Goal: Information Seeking & Learning: Learn about a topic

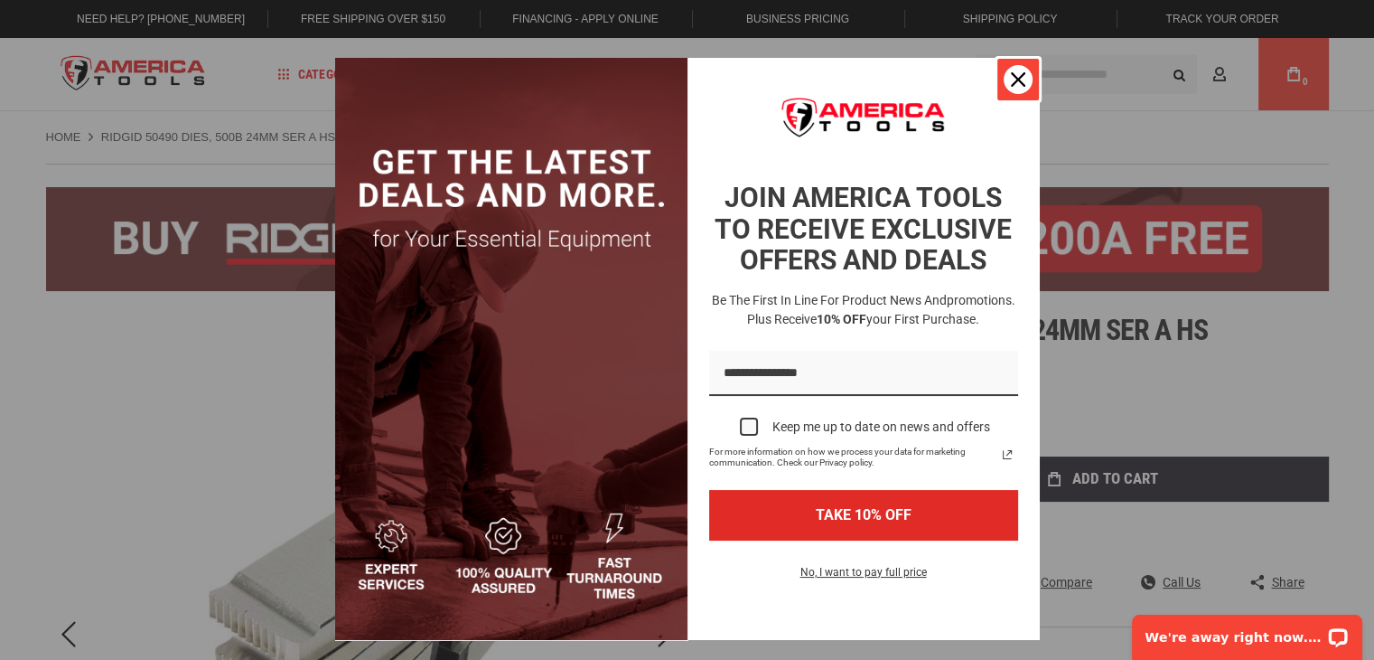
click at [1006, 87] on div "Close" at bounding box center [1018, 79] width 29 height 29
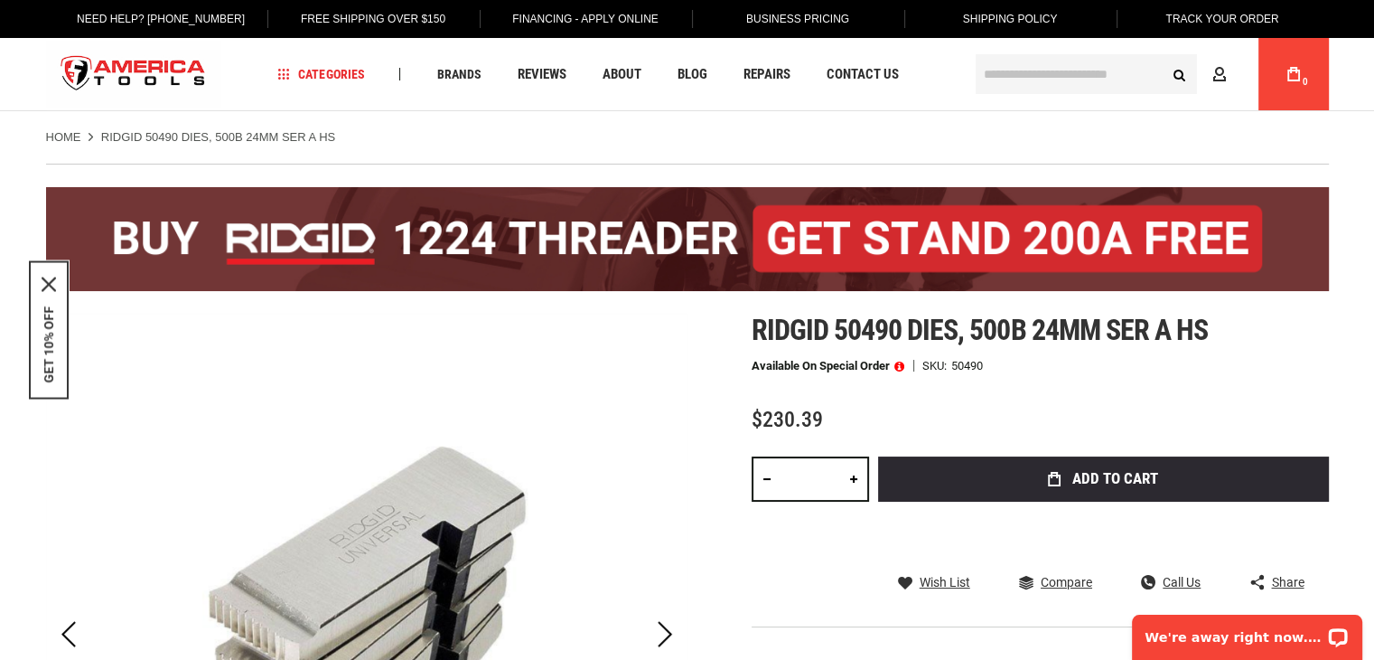
click at [65, 135] on link "Home" at bounding box center [63, 137] width 35 height 16
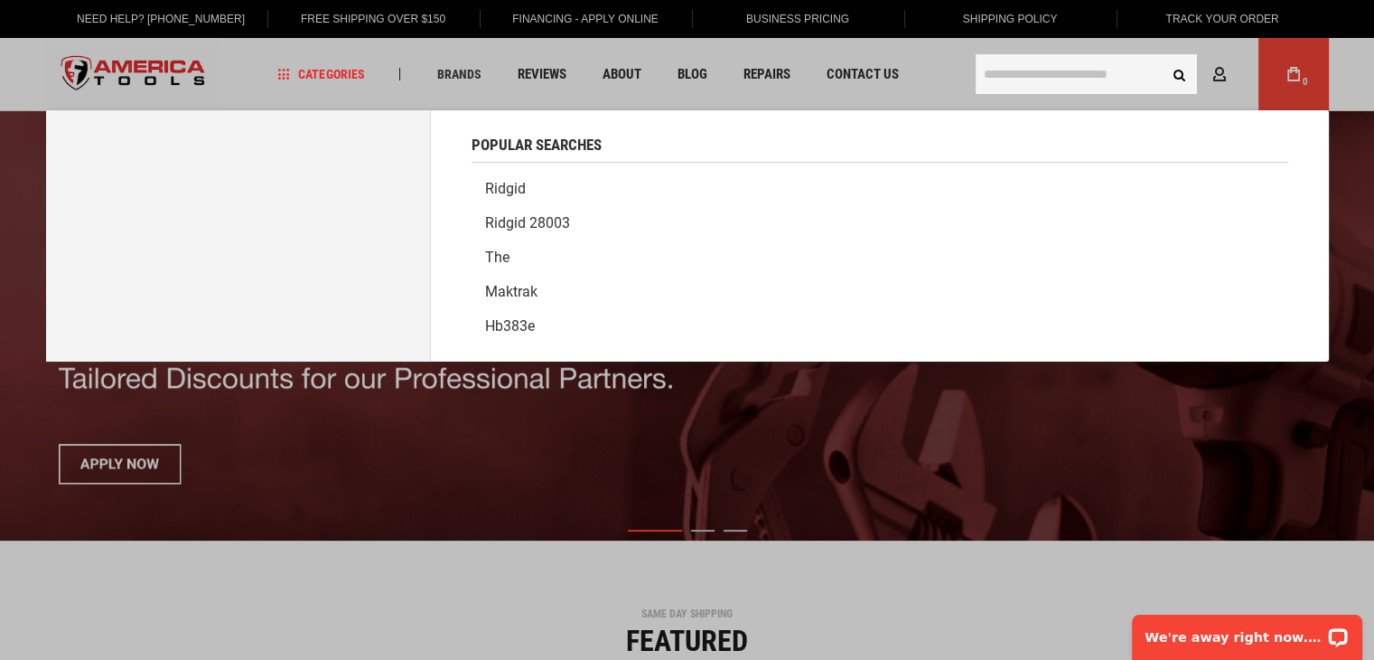
click at [1128, 81] on input "text" at bounding box center [1086, 74] width 221 height 40
click at [538, 192] on link "Ridgid" at bounding box center [880, 189] width 817 height 34
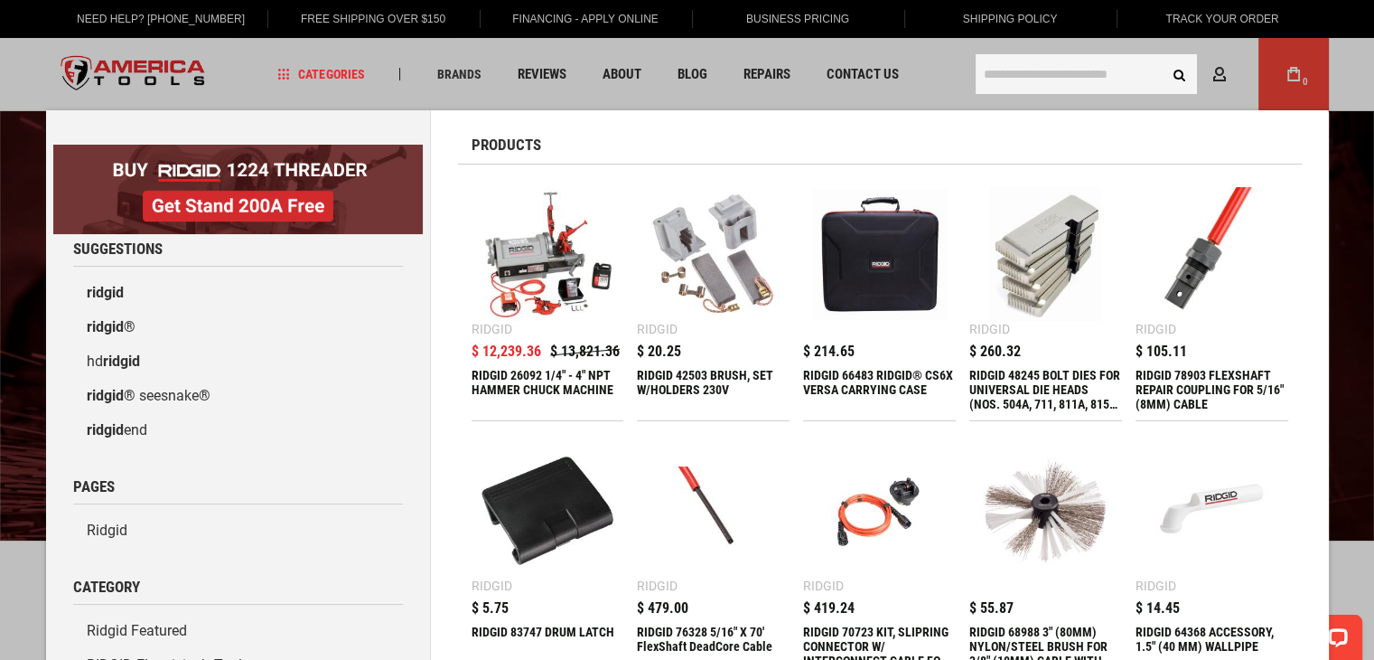
click at [1077, 393] on div "RIDGID 48245 BOLT DIES FOR UNIVERSAL DIE HEADS (NOS. 504A, 711, 811A, 815A, 816…" at bounding box center [1045, 389] width 153 height 43
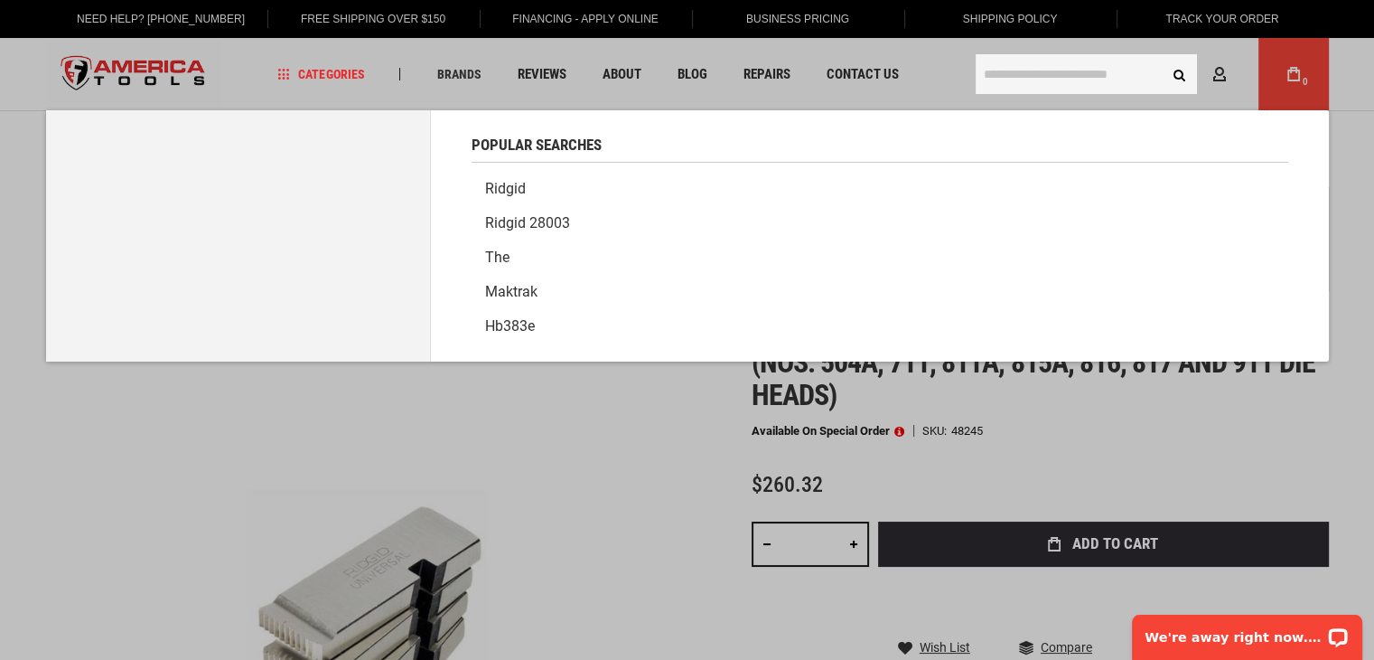
click at [1055, 81] on input "text" at bounding box center [1086, 74] width 221 height 40
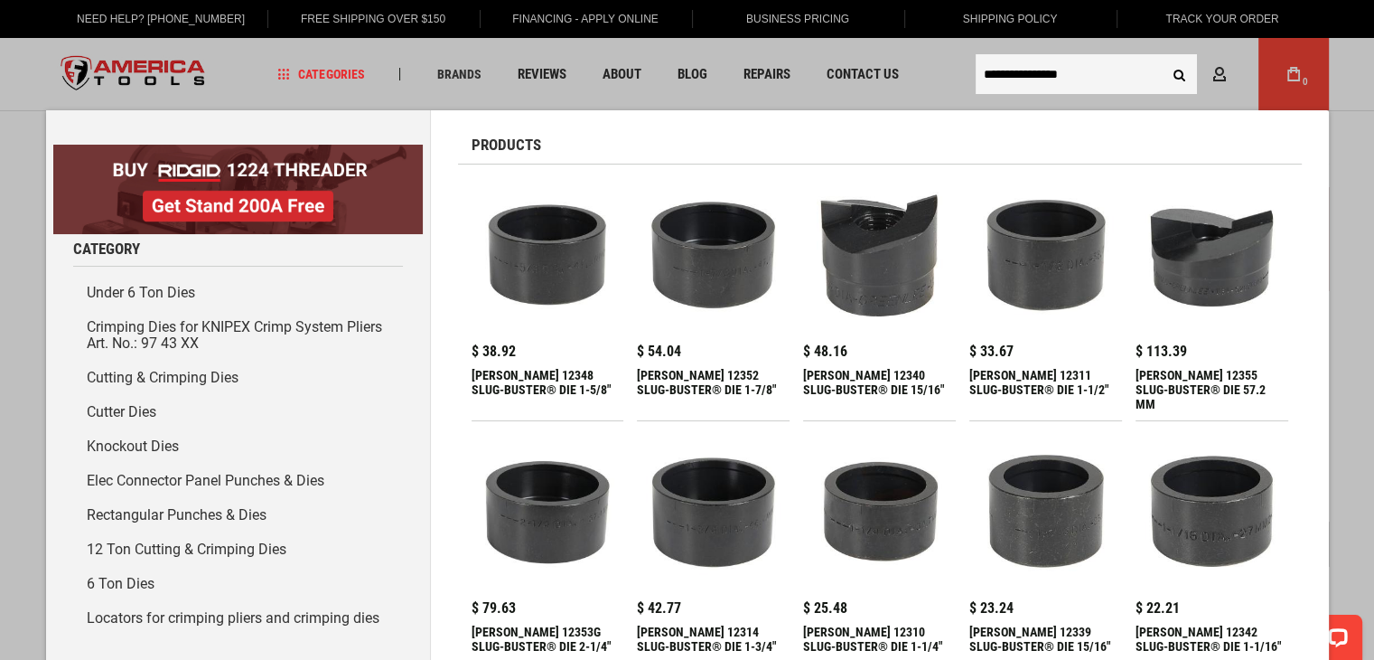
type input "**********"
click at [1163, 57] on button "Search" at bounding box center [1180, 74] width 34 height 34
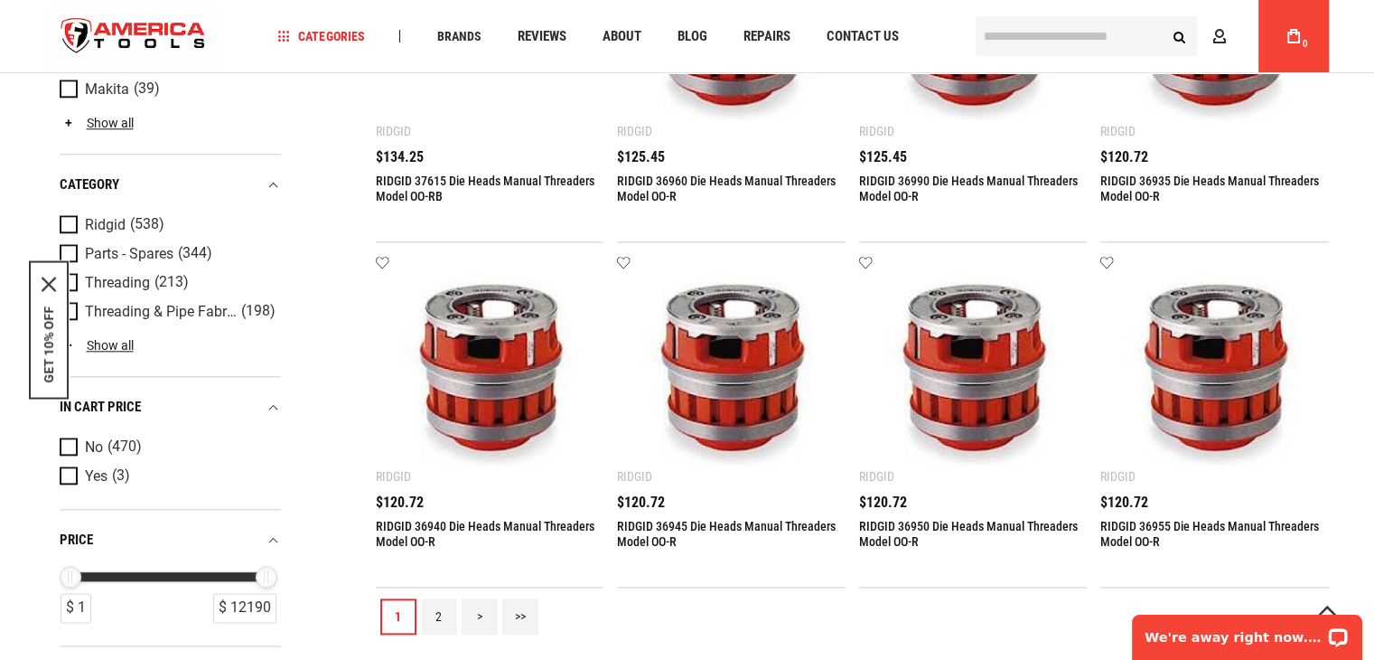
scroll to position [2259, 0]
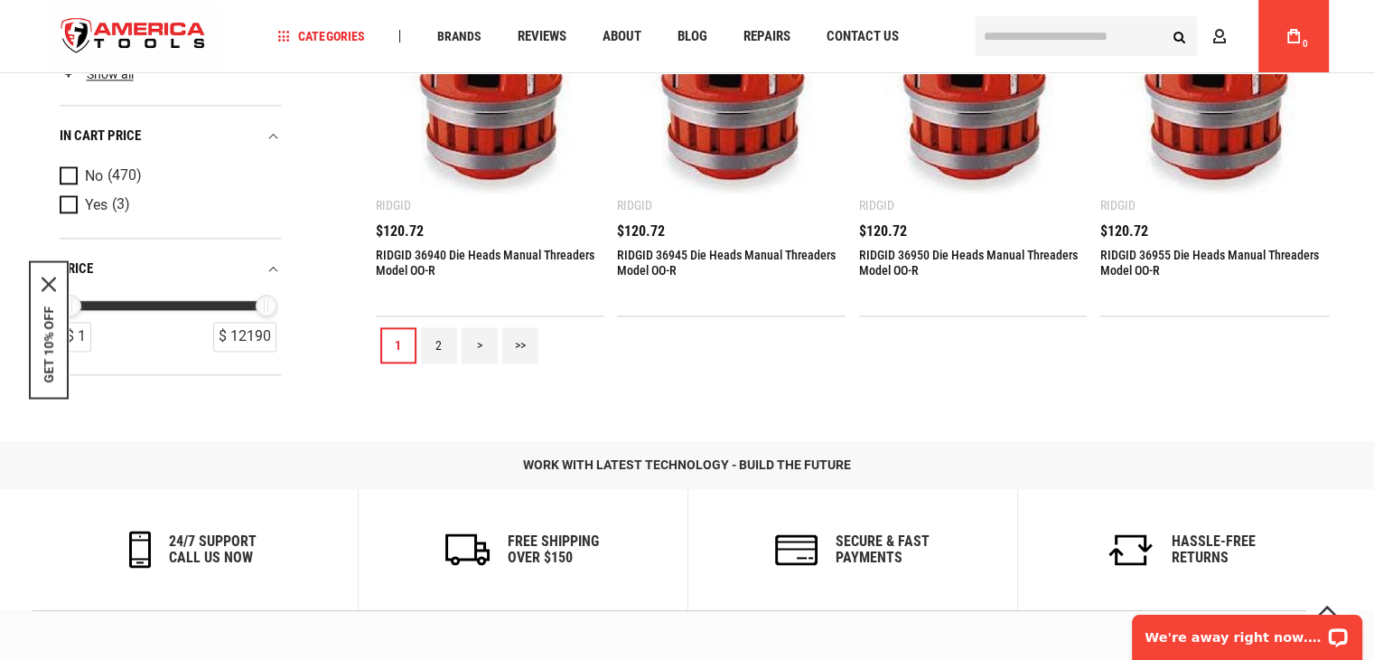
click at [423, 349] on link "2" at bounding box center [439, 345] width 36 height 36
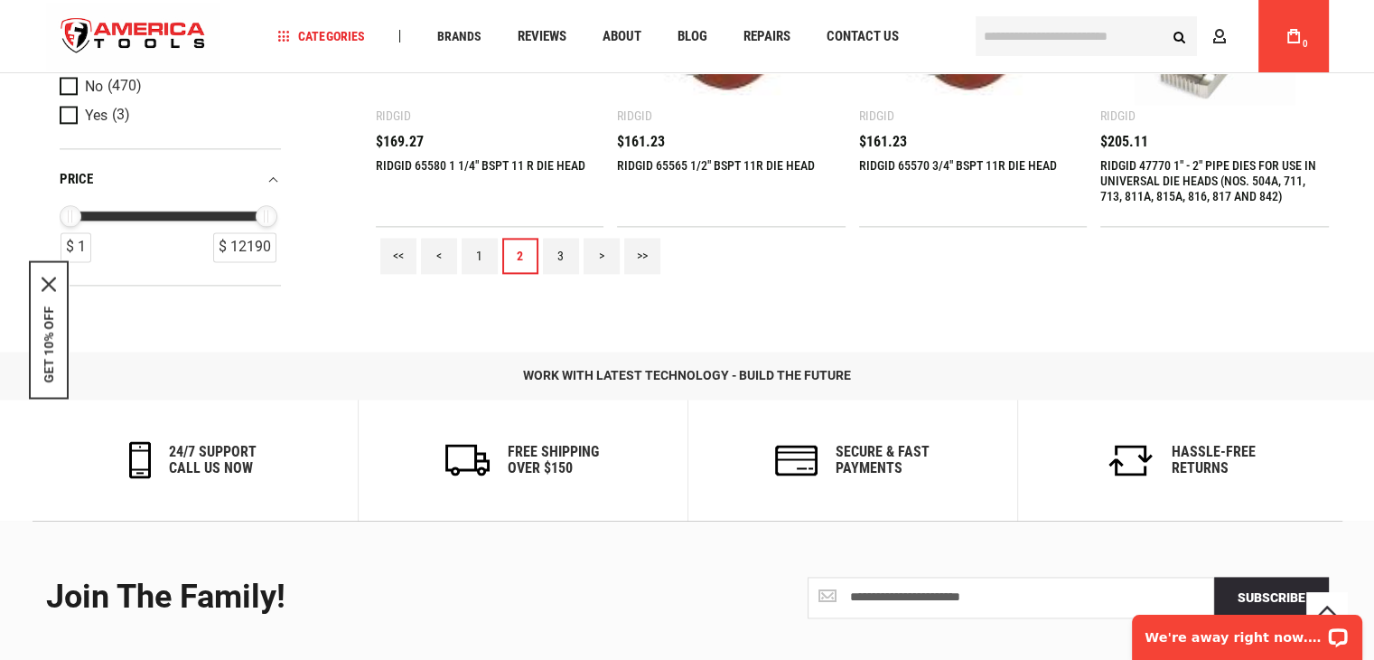
scroll to position [2349, 0]
click at [558, 267] on link "3" at bounding box center [561, 255] width 36 height 36
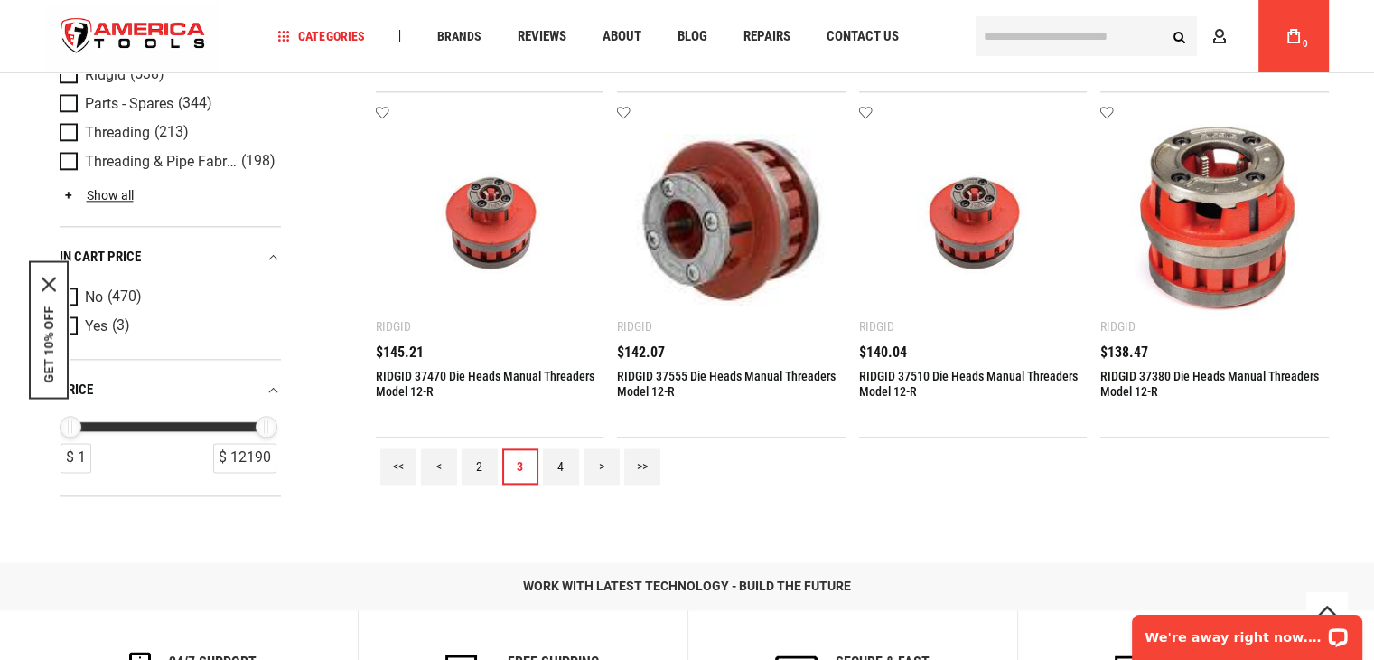
scroll to position [2168, 0]
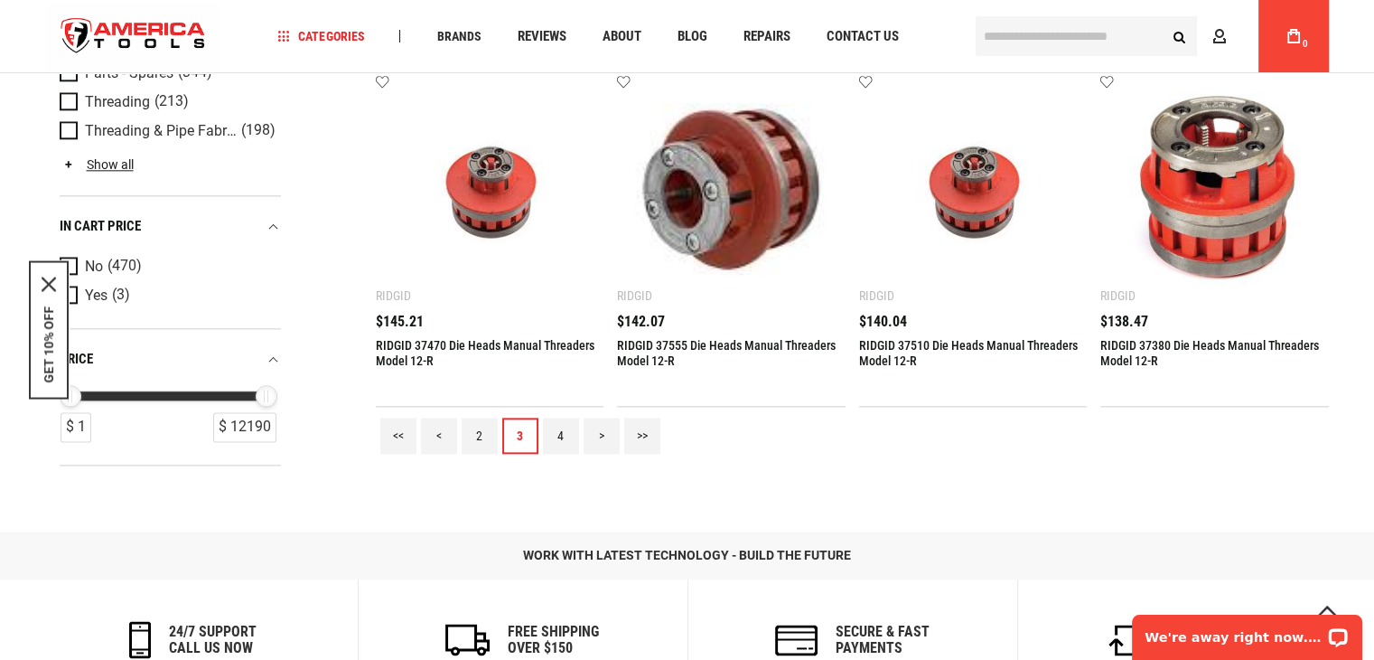
click at [568, 439] on link "4" at bounding box center [561, 435] width 36 height 36
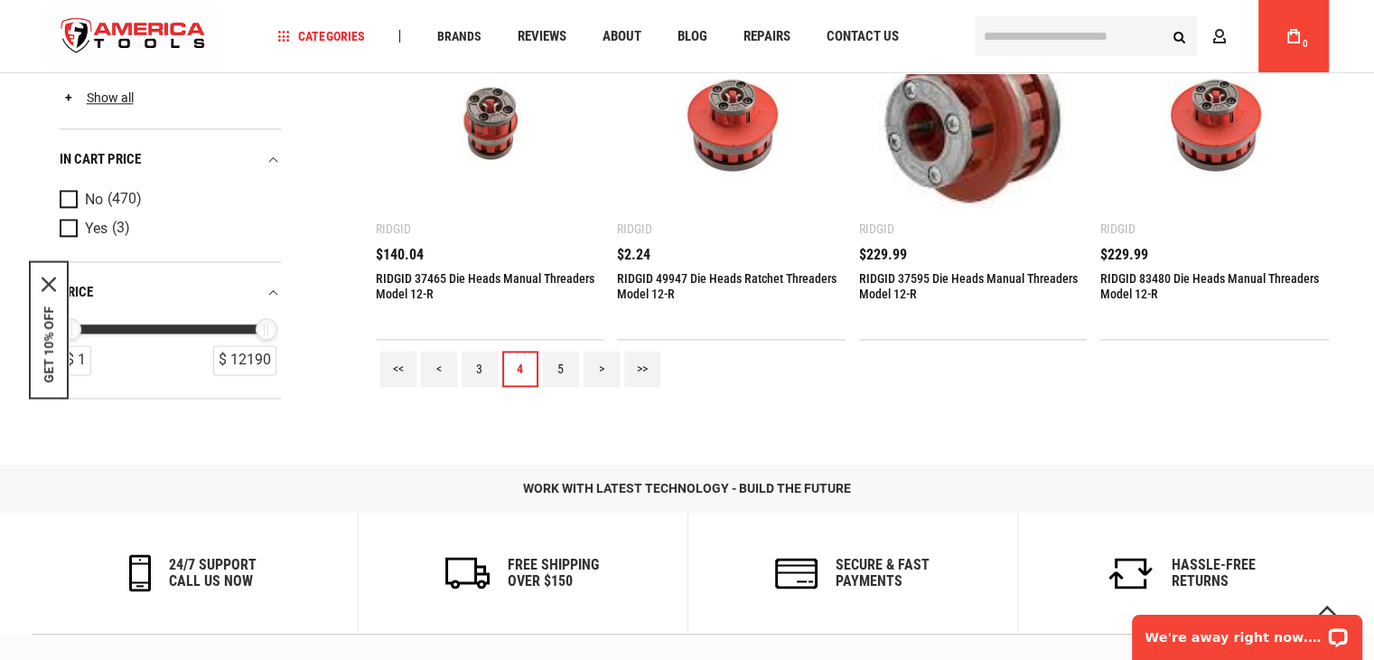
scroll to position [2259, 0]
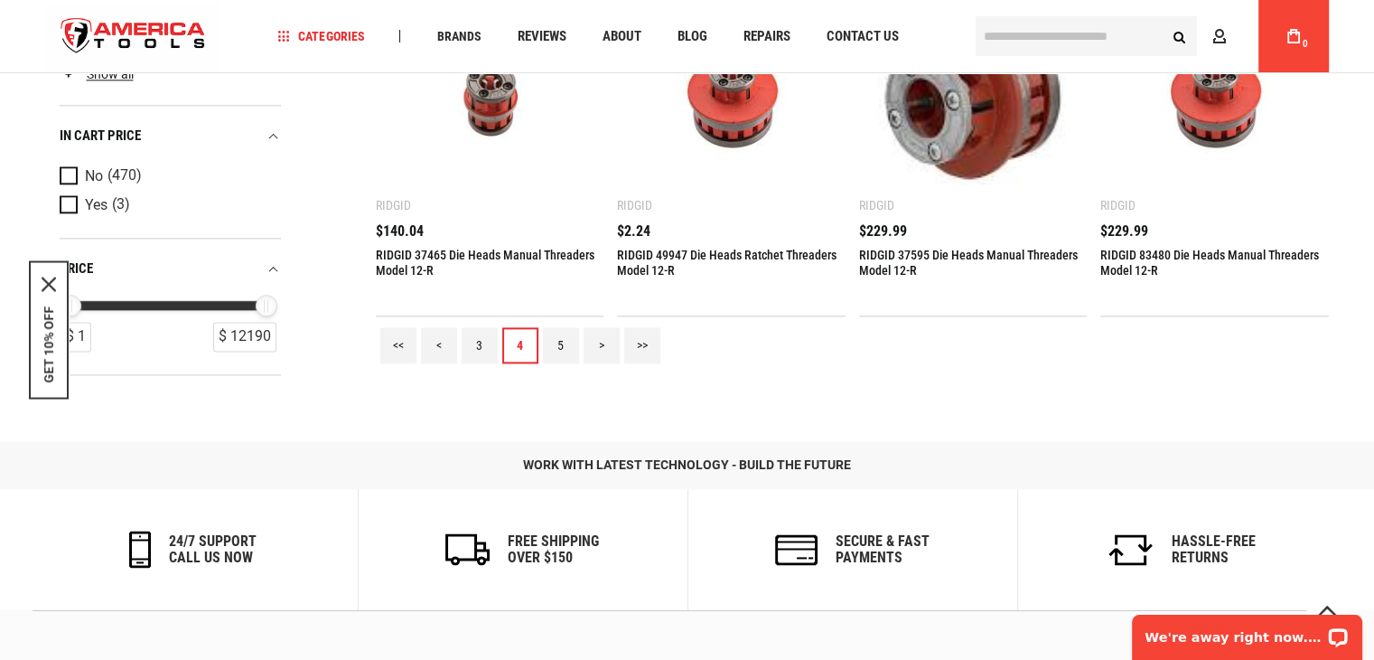
click at [550, 342] on link "5" at bounding box center [561, 345] width 36 height 36
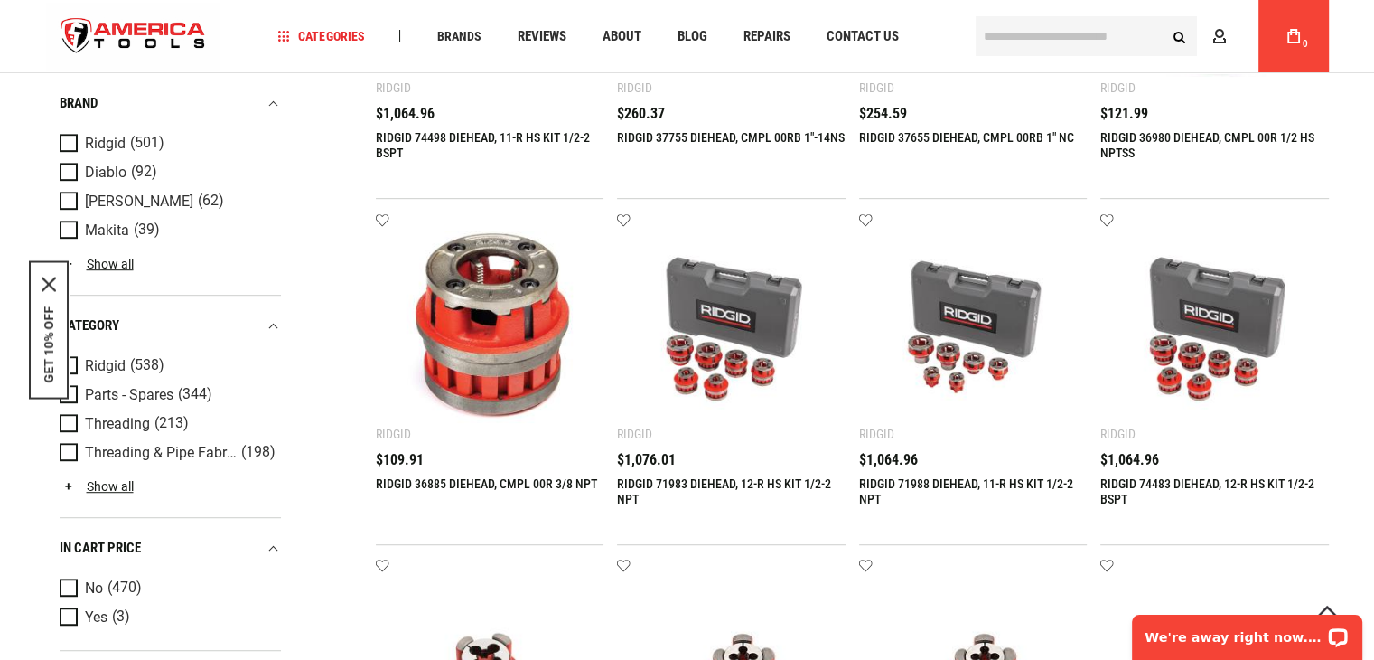
scroll to position [632, 0]
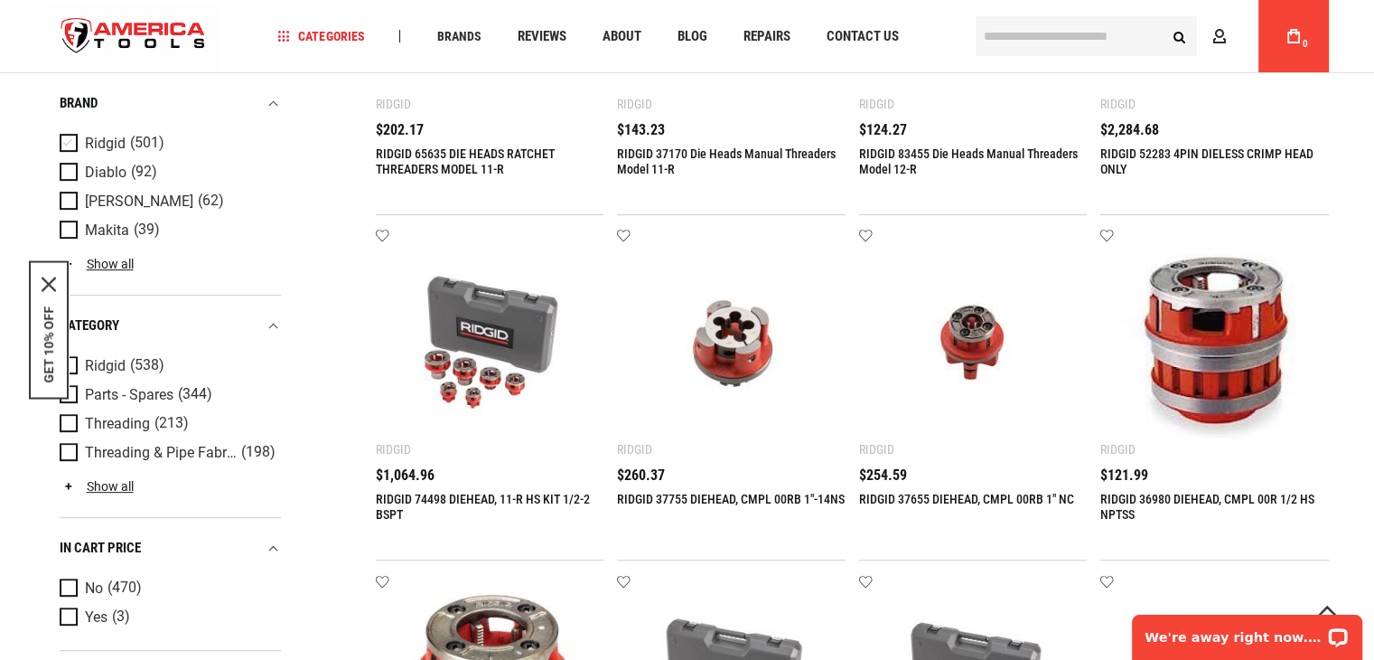
click at [72, 142] on span "Product Filters" at bounding box center [72, 144] width 25 height 20
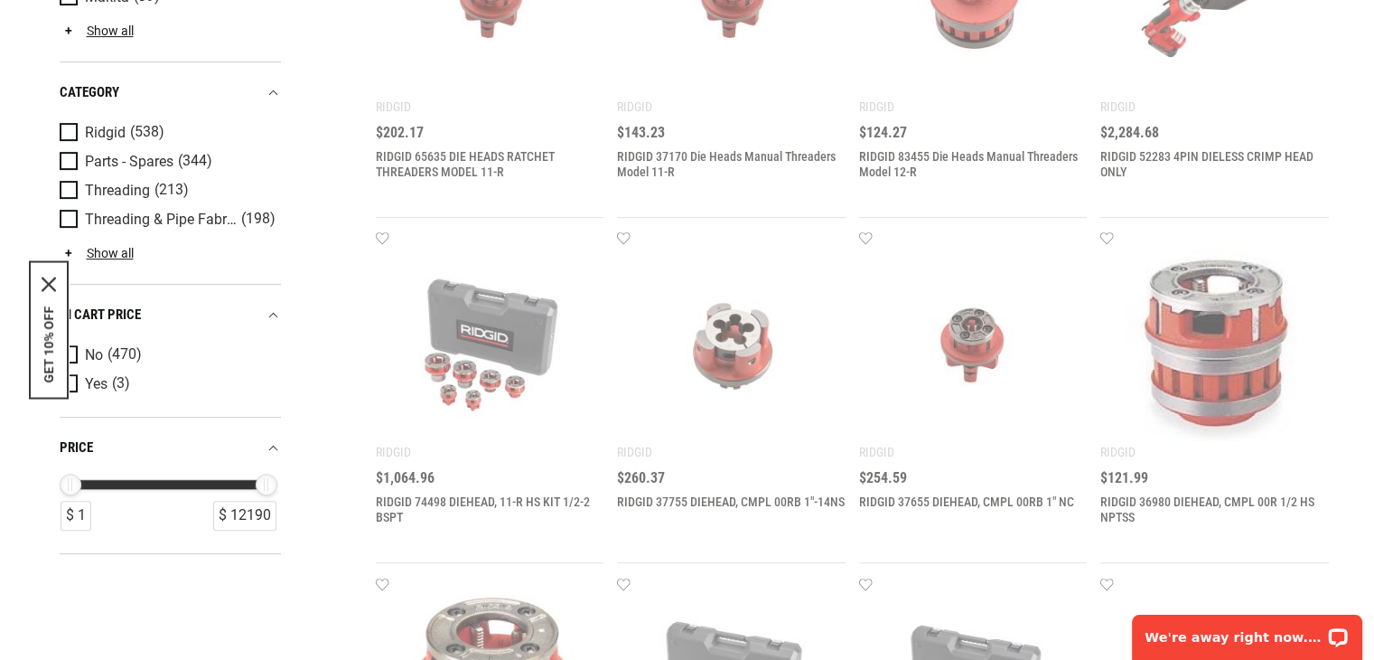
scroll to position [0, 0]
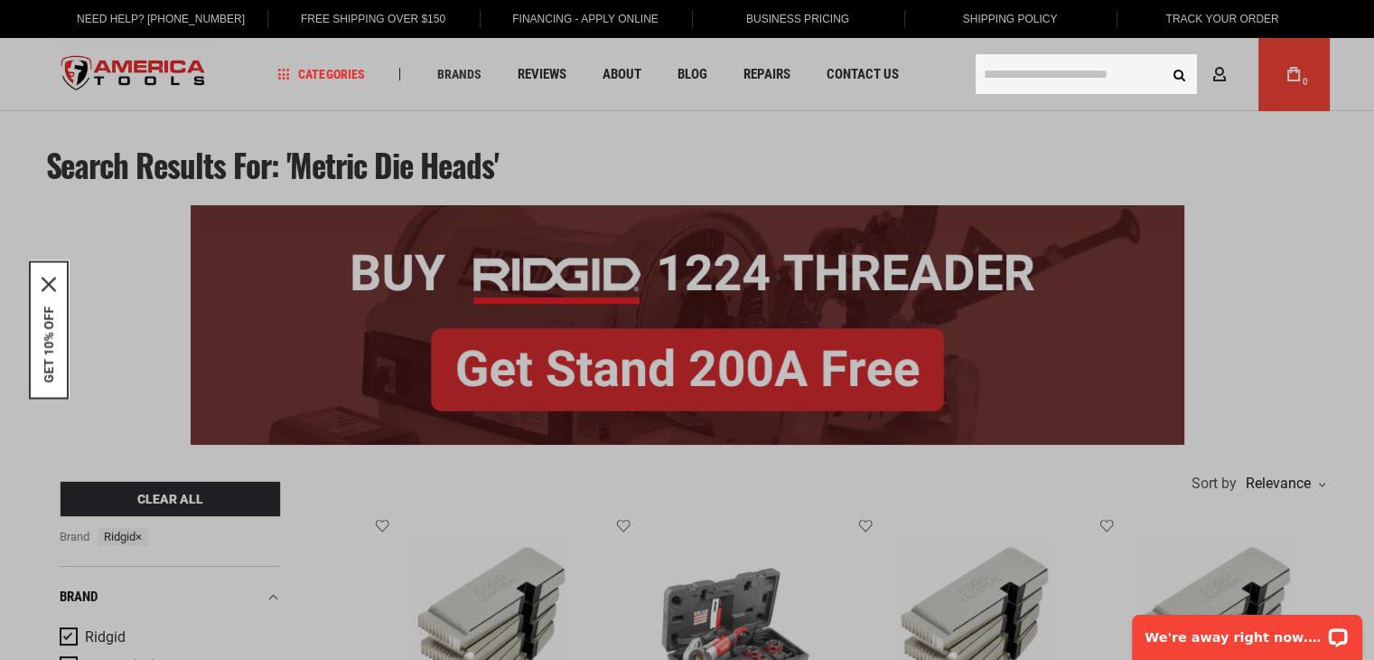
click at [1126, 81] on input "text" at bounding box center [1086, 74] width 221 height 40
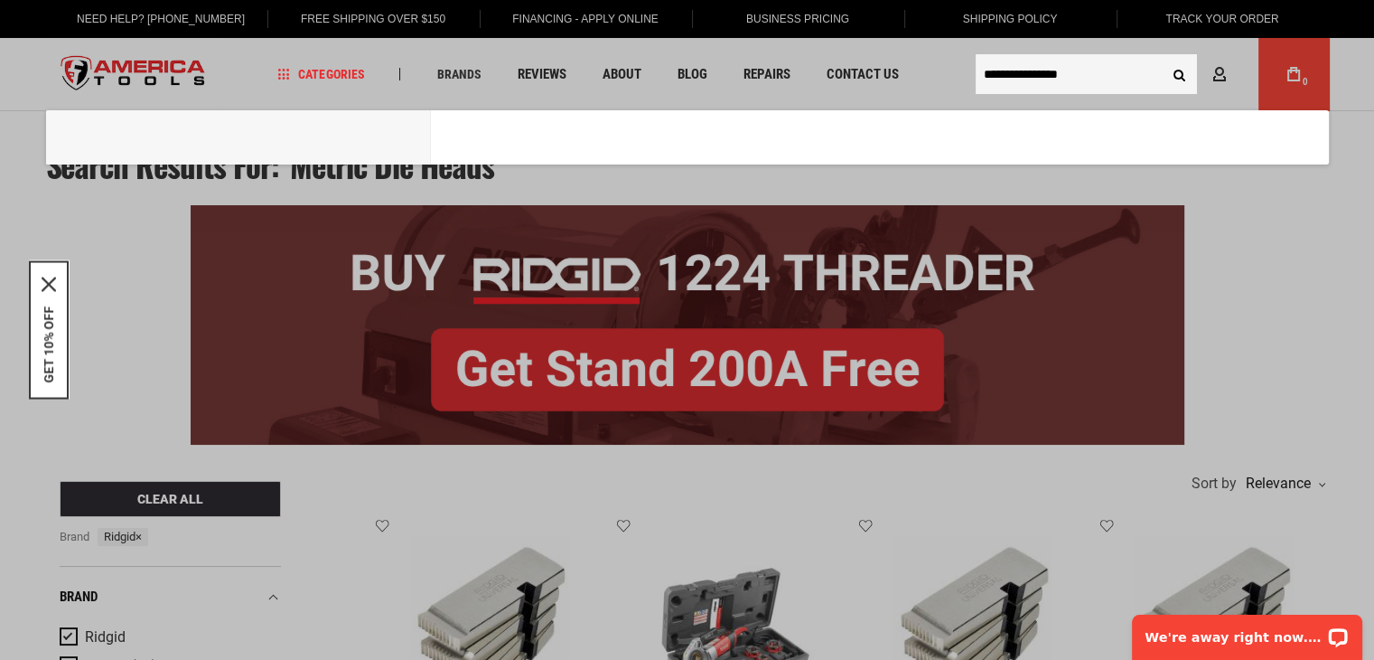
type input "**********"
click at [1163, 57] on button "Search" at bounding box center [1180, 74] width 34 height 34
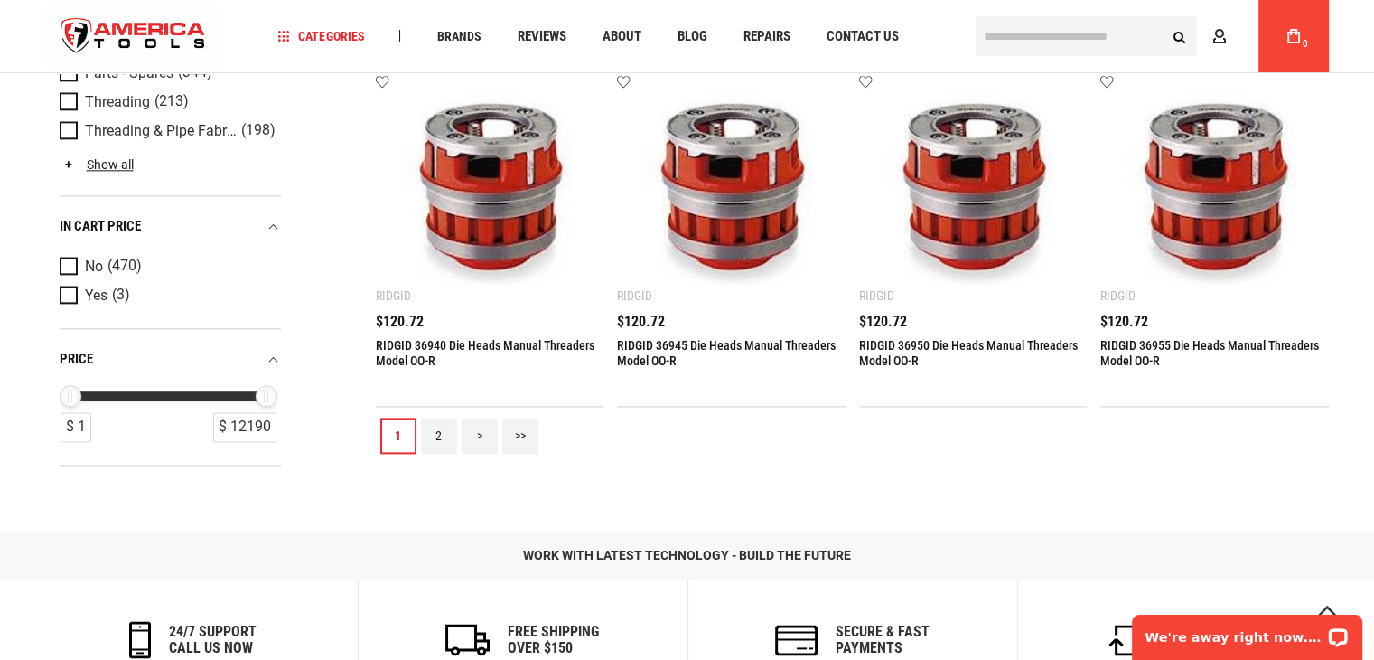
scroll to position [2349, 0]
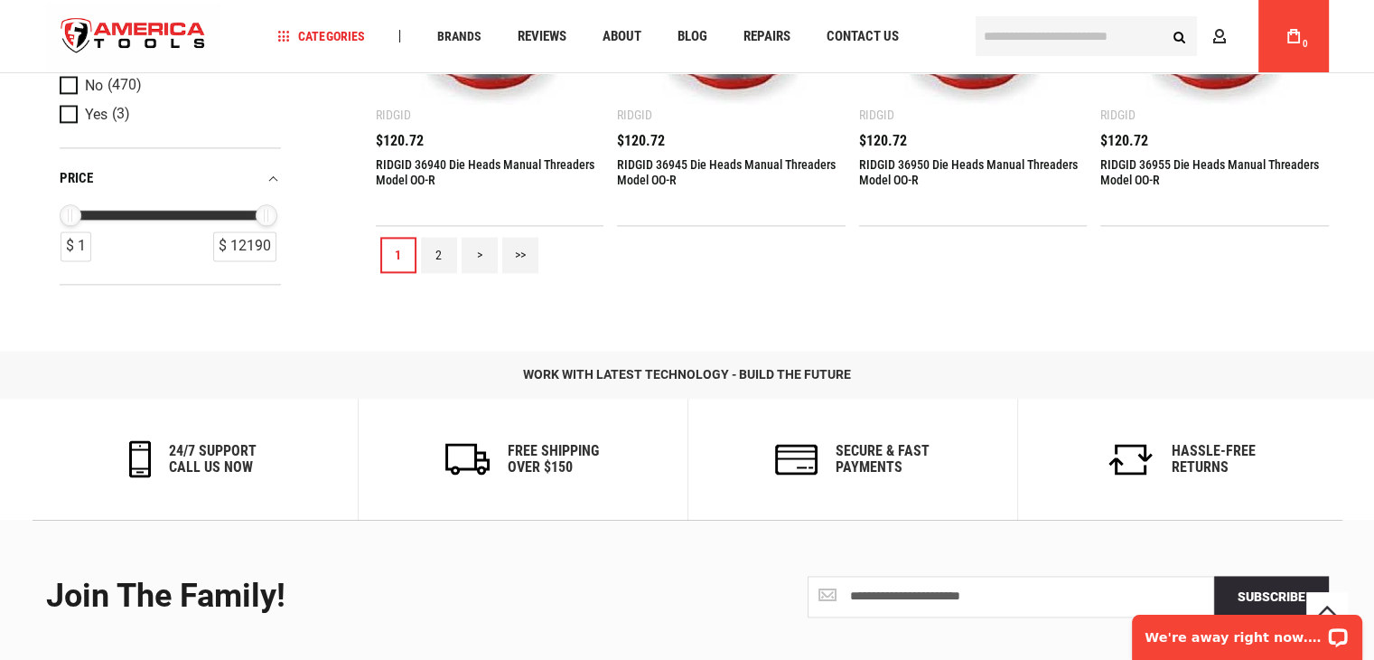
click at [433, 261] on link "2" at bounding box center [439, 255] width 36 height 36
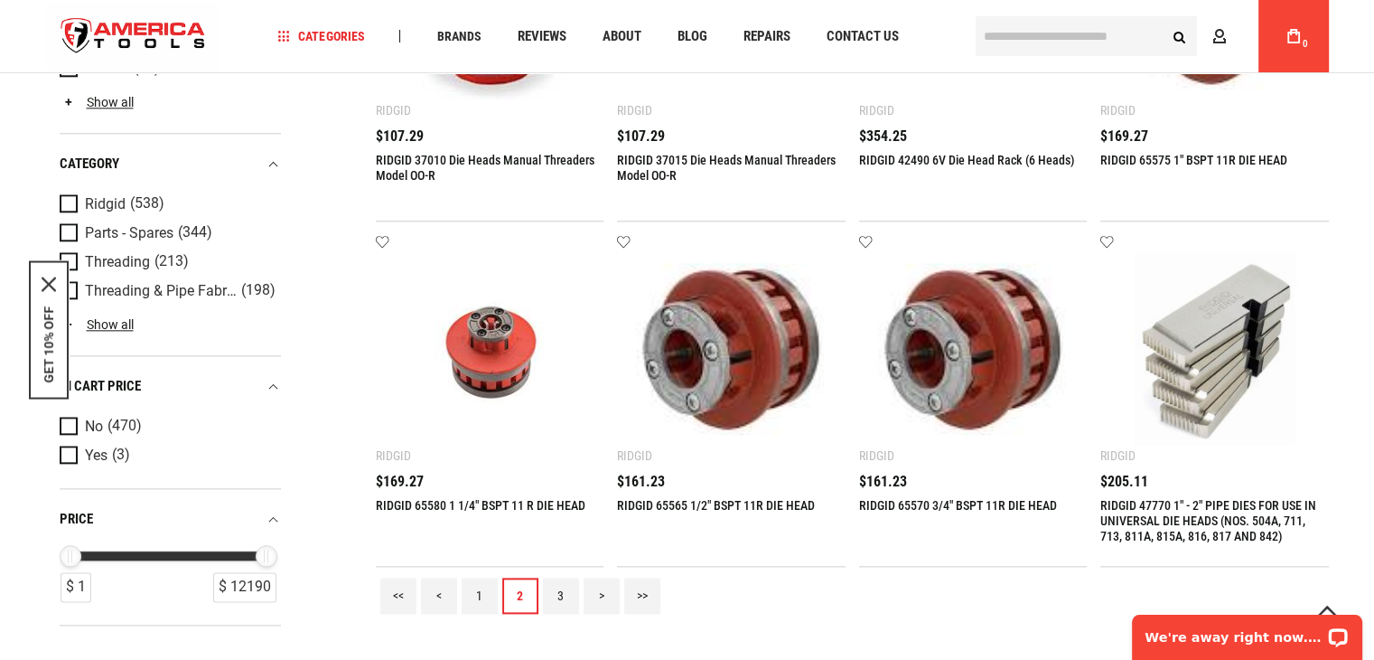
scroll to position [1897, 0]
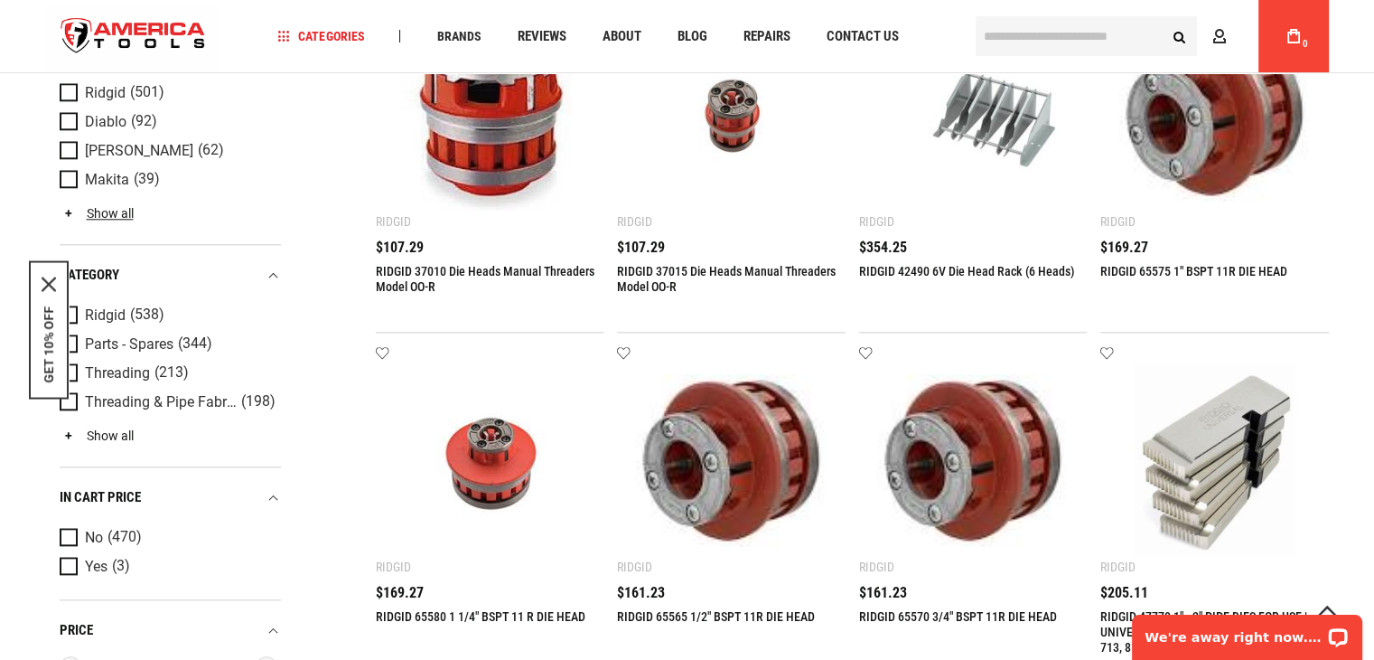
click at [93, 427] on link "Show all" at bounding box center [97, 434] width 74 height 14
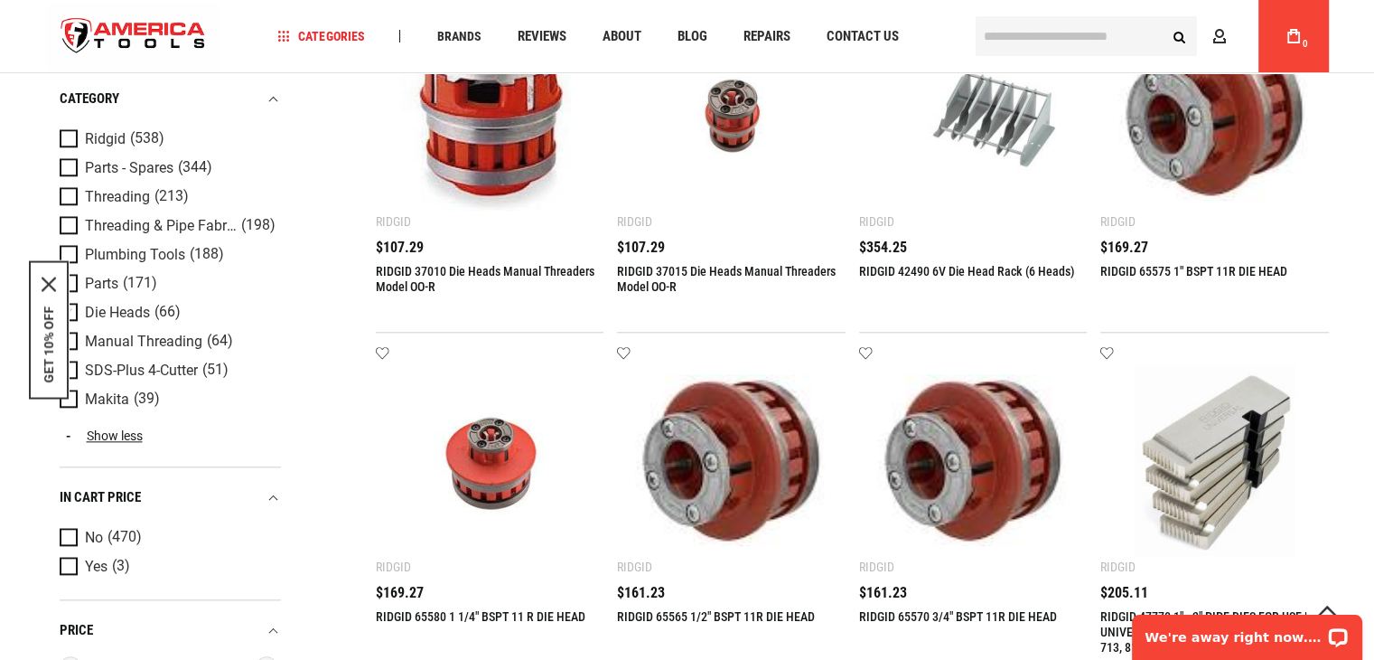
click at [111, 309] on span "Die Heads" at bounding box center [117, 312] width 65 height 16
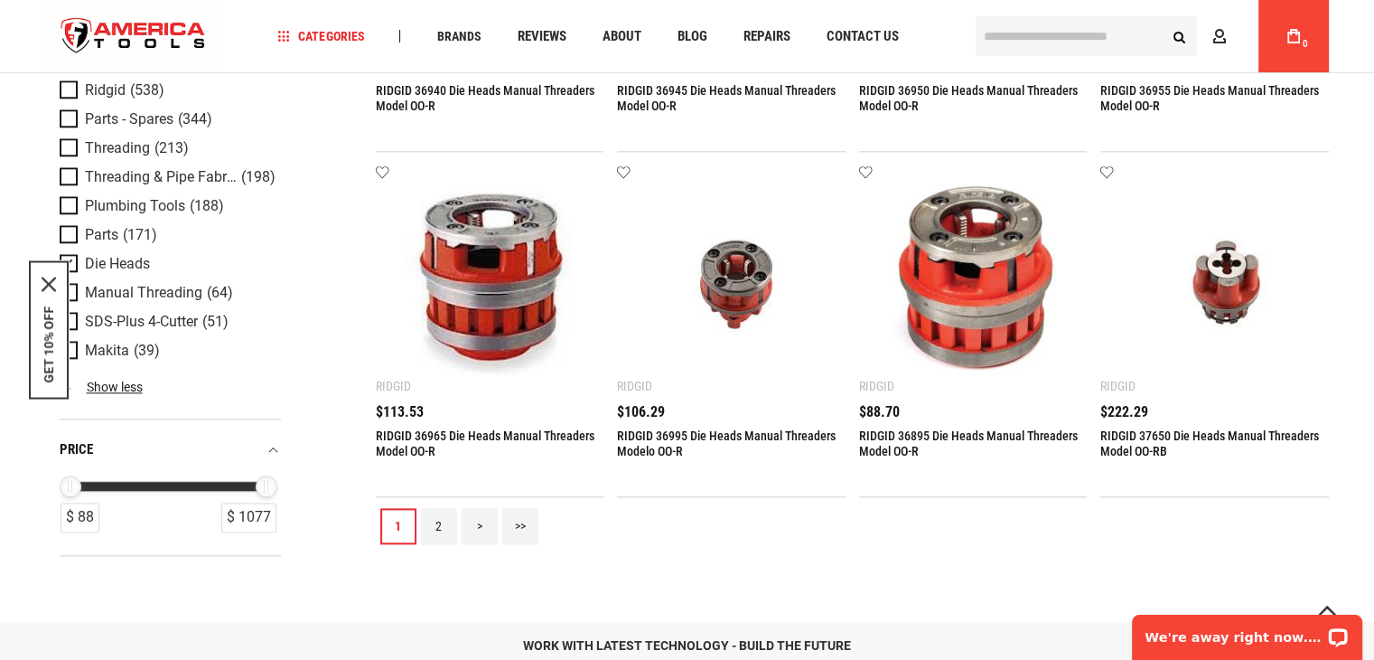
scroll to position [2530, 0]
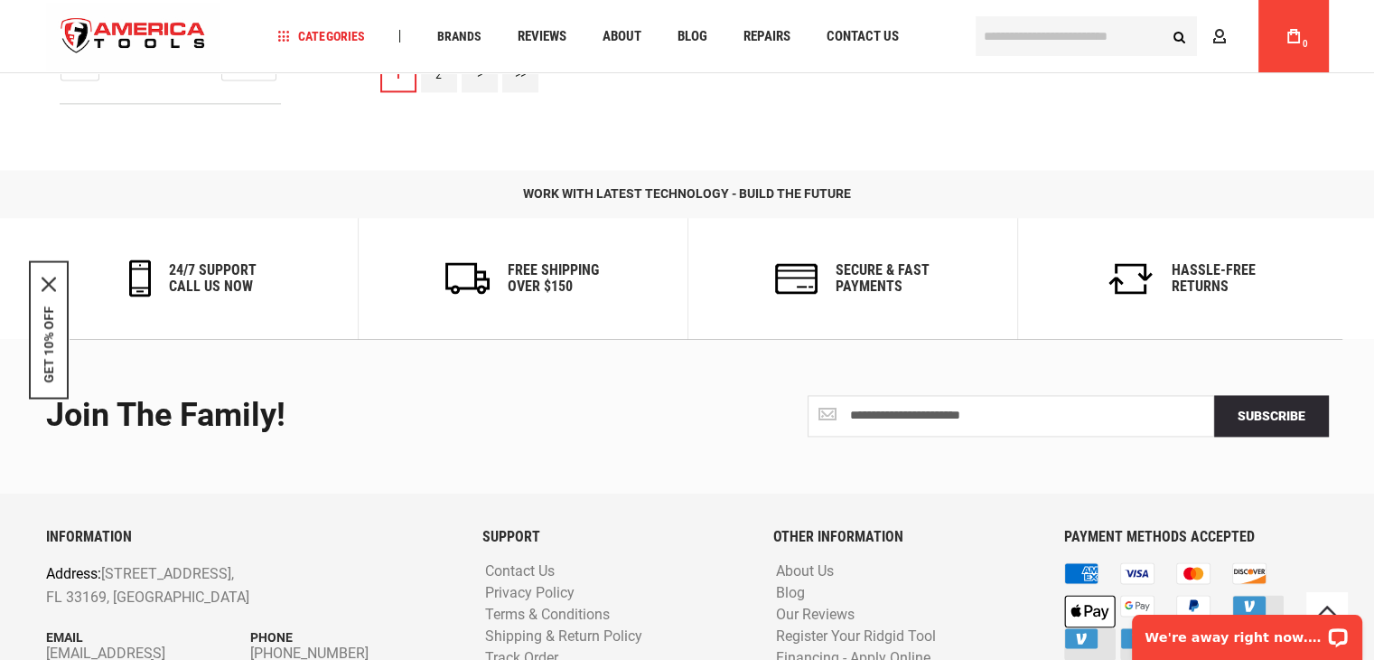
click at [428, 87] on link "2" at bounding box center [439, 74] width 36 height 36
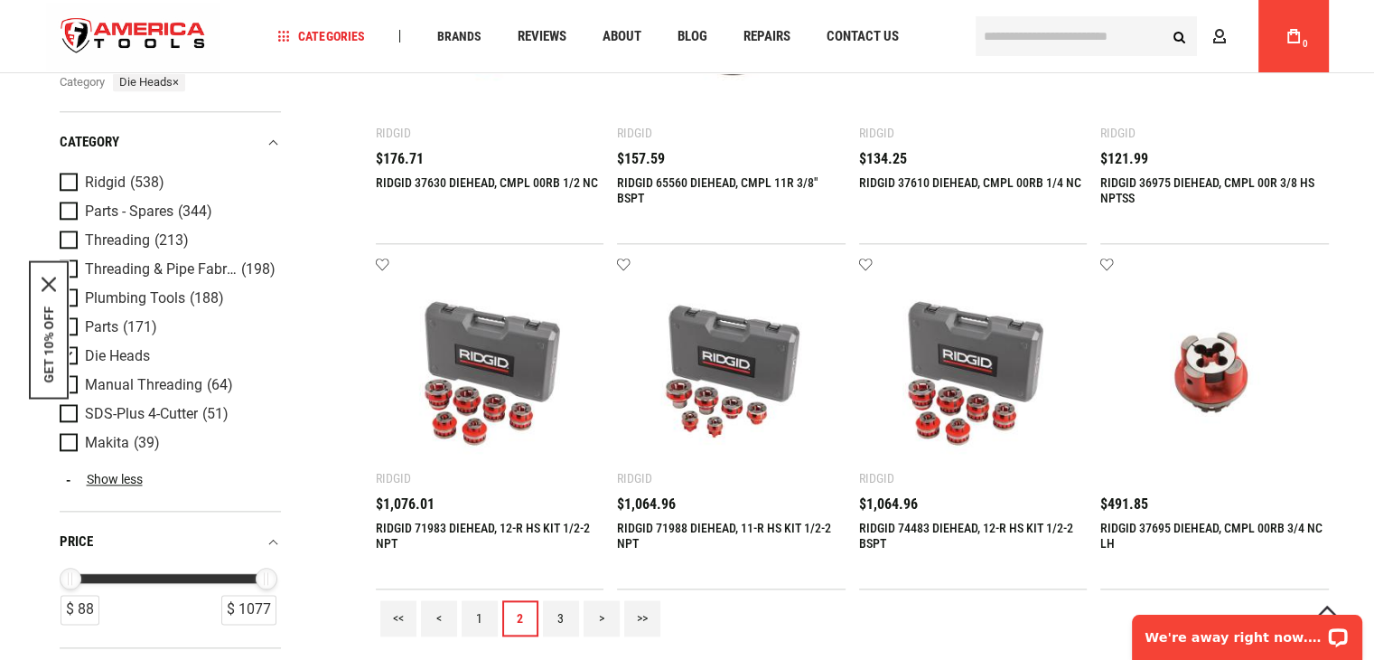
scroll to position [1988, 0]
